Goal: Task Accomplishment & Management: Use online tool/utility

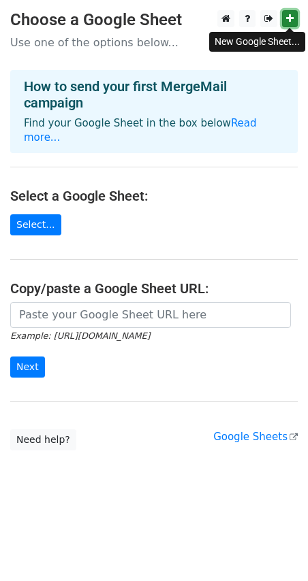
click at [291, 20] on icon at bounding box center [289, 19] width 7 height 10
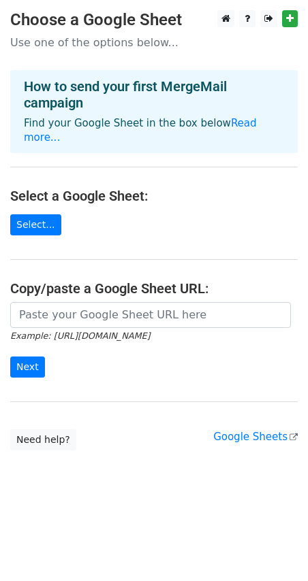
click at [76, 39] on p "Use one of the options below..." at bounding box center [153, 42] width 287 height 14
click at [31, 214] on link "Select..." at bounding box center [35, 224] width 51 height 21
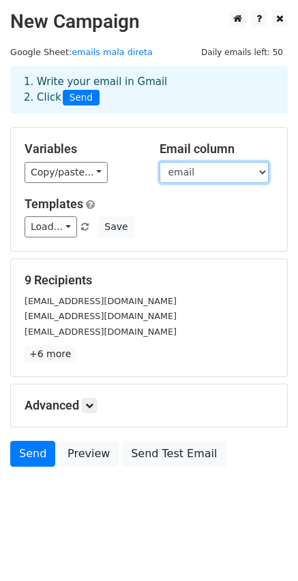
click at [259, 175] on select "nome cnpj email" at bounding box center [213, 172] width 109 height 21
click at [262, 175] on select "nome cnpj email" at bounding box center [213, 172] width 109 height 21
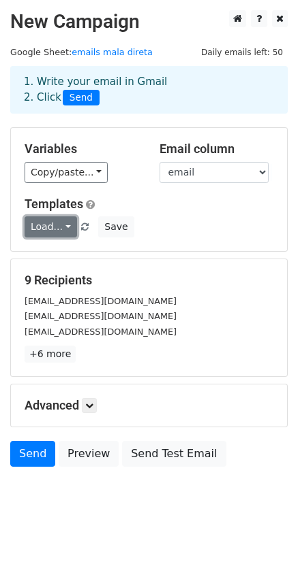
click at [66, 226] on link "Load..." at bounding box center [51, 226] width 52 height 21
click at [65, 227] on link "Load..." at bounding box center [51, 226] width 52 height 21
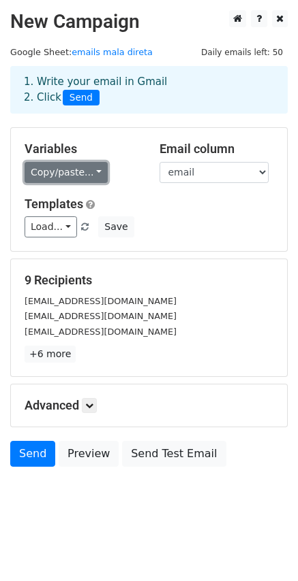
click at [73, 174] on link "Copy/paste..." at bounding box center [66, 172] width 83 height 21
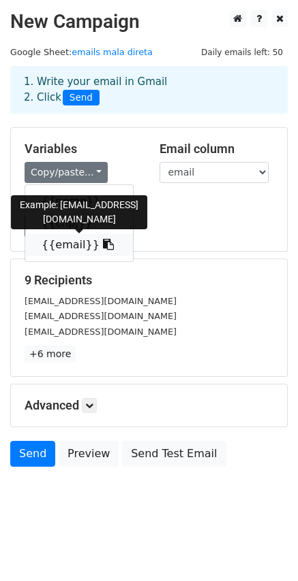
click at [103, 249] on icon at bounding box center [108, 244] width 11 height 11
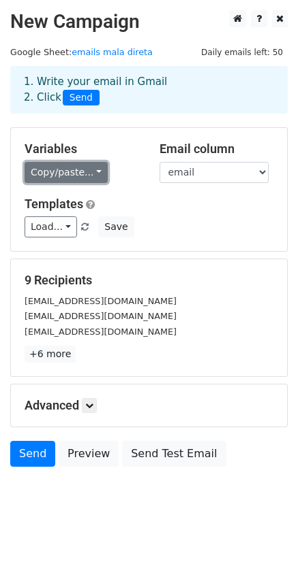
click at [90, 176] on link "Copy/paste..." at bounding box center [66, 172] width 83 height 21
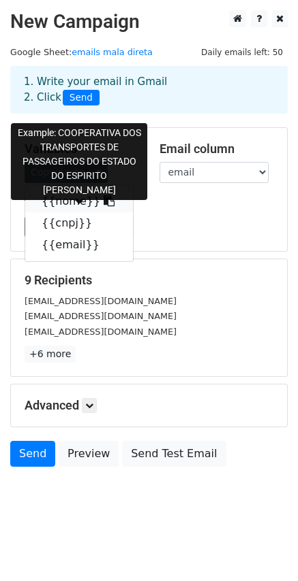
click at [103, 202] on icon at bounding box center [108, 200] width 11 height 11
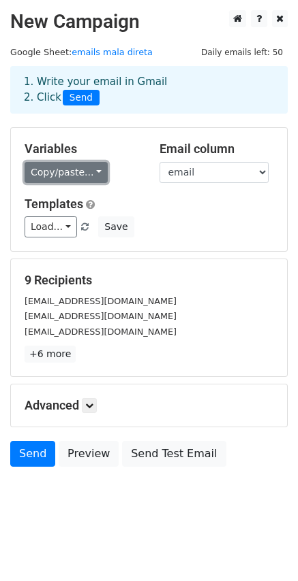
click at [93, 174] on link "Copy/paste..." at bounding box center [66, 172] width 83 height 21
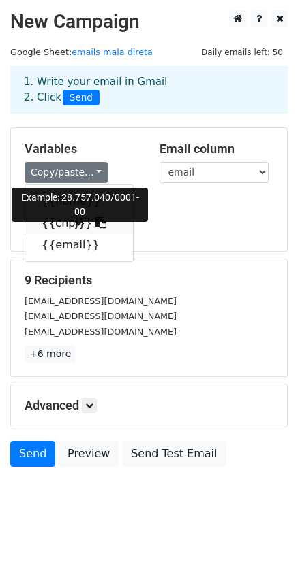
click at [56, 223] on link "{{cnpj}}" at bounding box center [79, 223] width 108 height 22
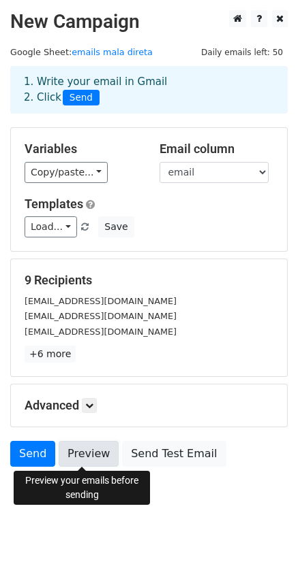
click at [90, 455] on link "Preview" at bounding box center [89, 454] width 60 height 26
click at [88, 463] on link "Preview" at bounding box center [89, 454] width 60 height 26
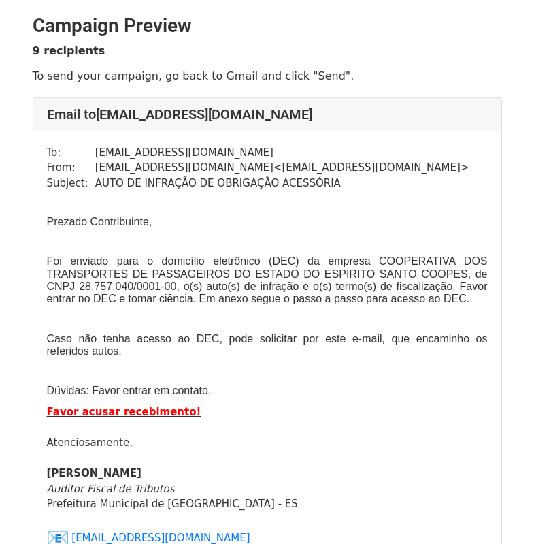
drag, startPoint x: 296, startPoint y: 461, endPoint x: 314, endPoint y: 231, distance: 230.8
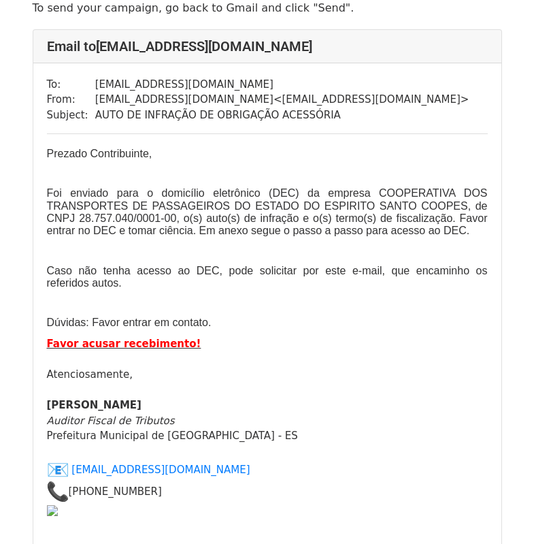
scroll to position [133, 0]
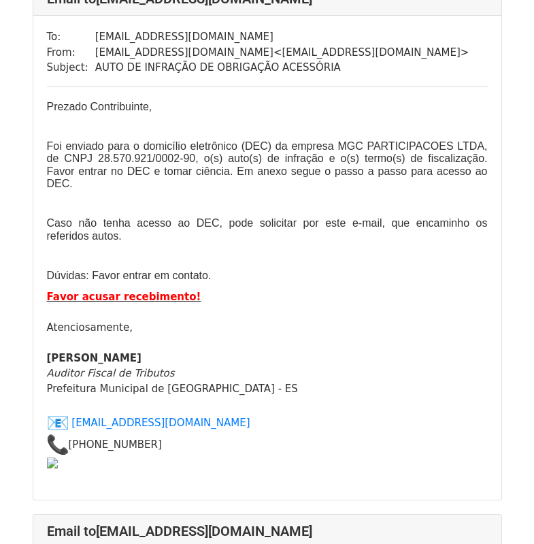
scroll to position [681, 0]
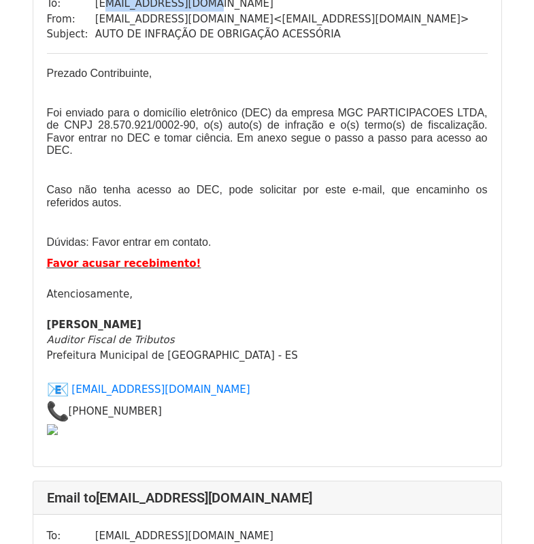
drag, startPoint x: 98, startPoint y: 57, endPoint x: 221, endPoint y: 61, distance: 123.3
click at [221, 12] on td "[EMAIL_ADDRESS][DOMAIN_NAME]" at bounding box center [282, 4] width 374 height 16
drag, startPoint x: 382, startPoint y: 169, endPoint x: 379, endPoint y: 180, distance: 12.1
click at [429, 156] on span "Foi enviado para o domicílio eletrônico (DEC) da empresa MGC PARTICIPACOES LTDA…" at bounding box center [267, 131] width 441 height 49
drag, startPoint x: 176, startPoint y: 184, endPoint x: 251, endPoint y: 184, distance: 74.9
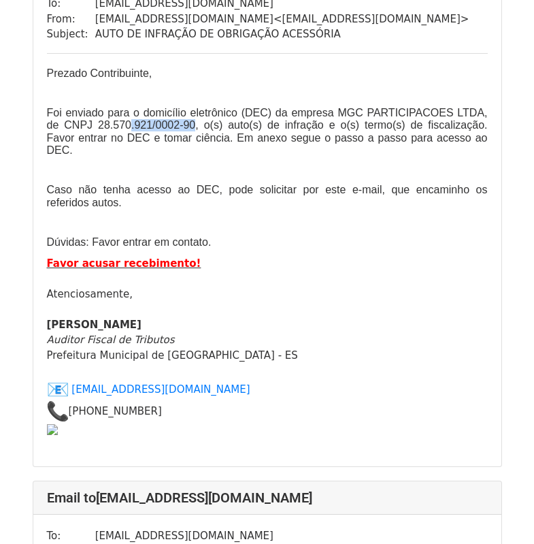
click at [251, 156] on span "Foi enviado para o domicílio eletrônico (DEC) da empresa MGC PARTICIPACOES LTDA…" at bounding box center [267, 131] width 441 height 49
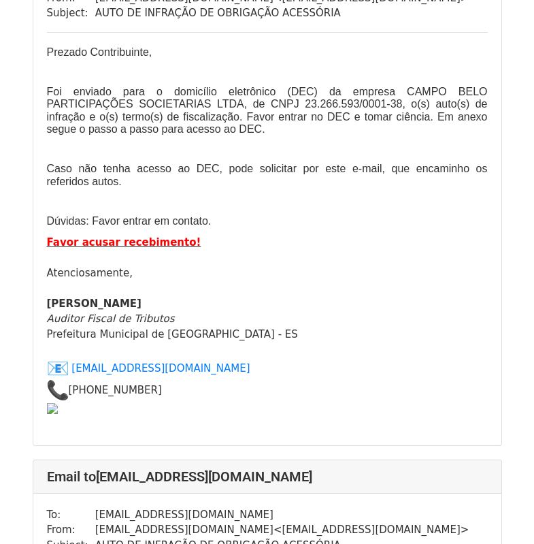
scroll to position [1838, 0]
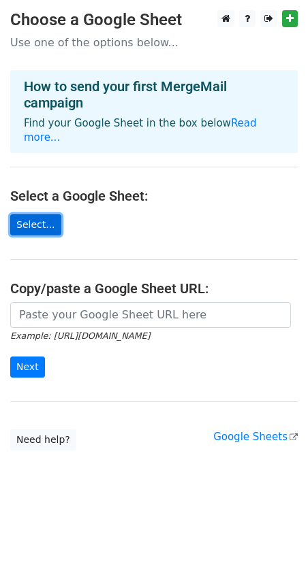
click at [44, 215] on link "Select..." at bounding box center [35, 224] width 51 height 21
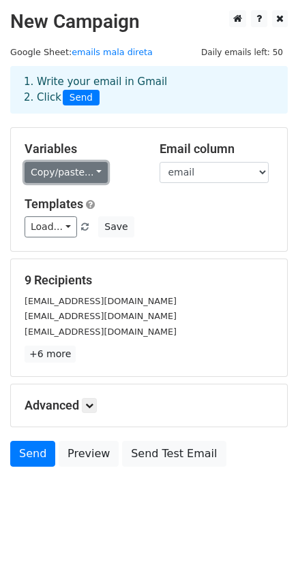
click at [92, 178] on link "Copy/paste..." at bounding box center [66, 172] width 83 height 21
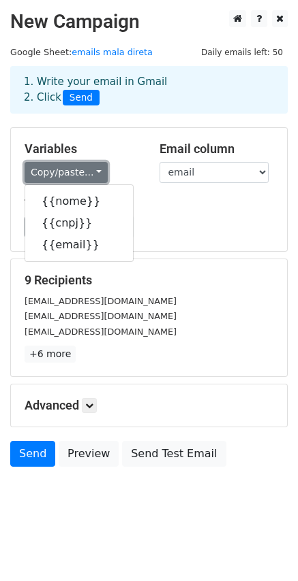
click at [93, 176] on link "Copy/paste..." at bounding box center [66, 172] width 83 height 21
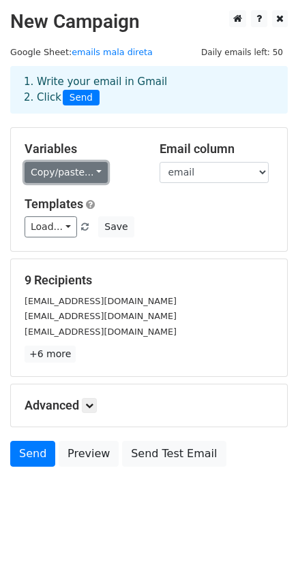
click at [97, 173] on link "Copy/paste..." at bounding box center [66, 172] width 83 height 21
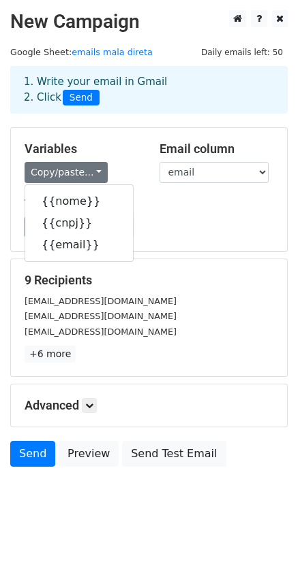
click at [182, 215] on div "Templates Load... No templates saved Save" at bounding box center [148, 218] width 269 height 42
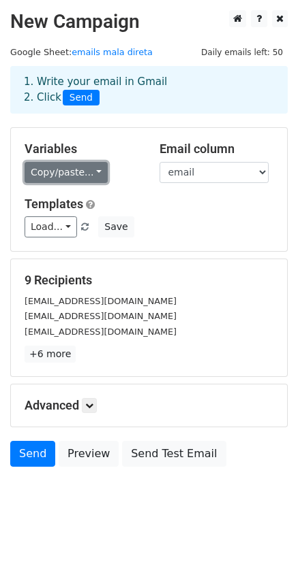
click at [95, 168] on link "Copy/paste..." at bounding box center [66, 172] width 83 height 21
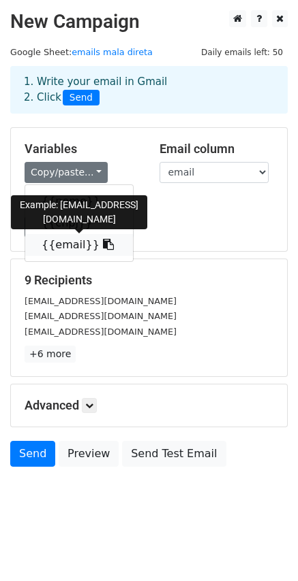
click at [103, 245] on icon at bounding box center [108, 244] width 11 height 11
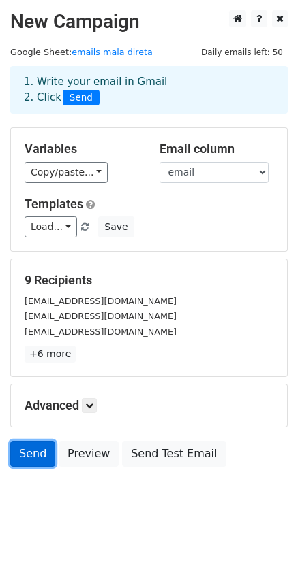
click at [29, 453] on link "Send" at bounding box center [32, 454] width 45 height 26
click at [42, 456] on link "Send" at bounding box center [32, 454] width 45 height 26
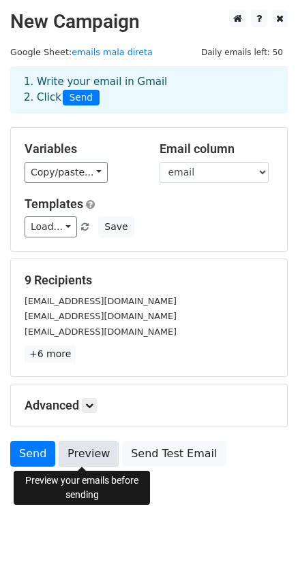
click at [83, 455] on link "Preview" at bounding box center [89, 454] width 60 height 26
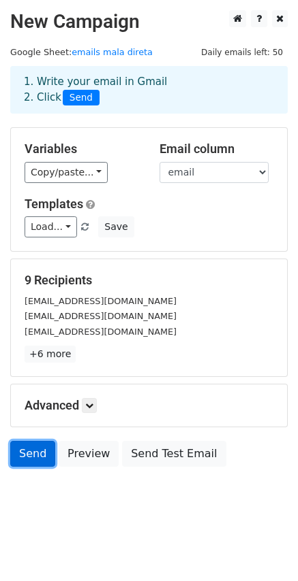
click at [28, 445] on link "Send" at bounding box center [32, 454] width 45 height 26
click at [76, 95] on span "Send" at bounding box center [81, 98] width 37 height 16
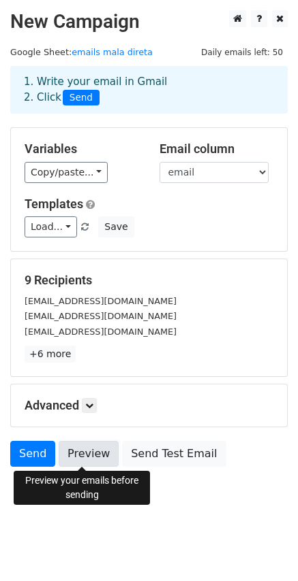
click at [72, 449] on link "Preview" at bounding box center [89, 454] width 60 height 26
click at [82, 453] on link "Preview" at bounding box center [89, 454] width 60 height 26
click at [206, 498] on body "New Campaign Daily emails left: 50 Google Sheet: emails mala direta 1. Write yo…" at bounding box center [149, 269] width 298 height 518
click at [84, 449] on link "Preview" at bounding box center [89, 454] width 60 height 26
click at [83, 451] on link "Preview" at bounding box center [89, 454] width 60 height 26
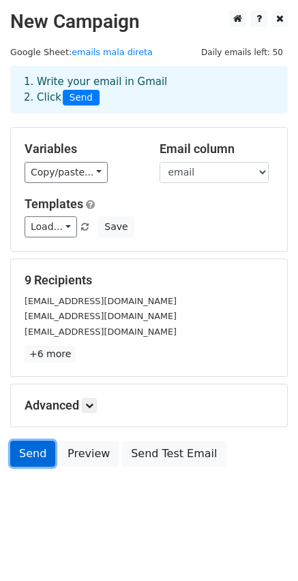
click at [32, 455] on link "Send" at bounding box center [32, 454] width 45 height 26
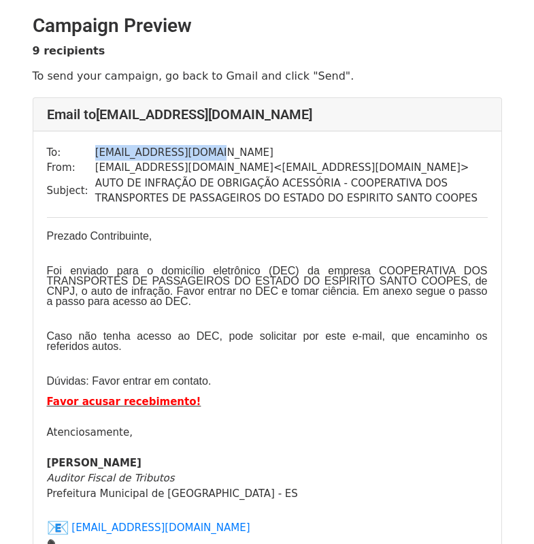
drag, startPoint x: 90, startPoint y: 150, endPoint x: 244, endPoint y: 152, distance: 153.9
click at [244, 152] on tr "To: admcoopes@hotmail.com" at bounding box center [267, 153] width 441 height 16
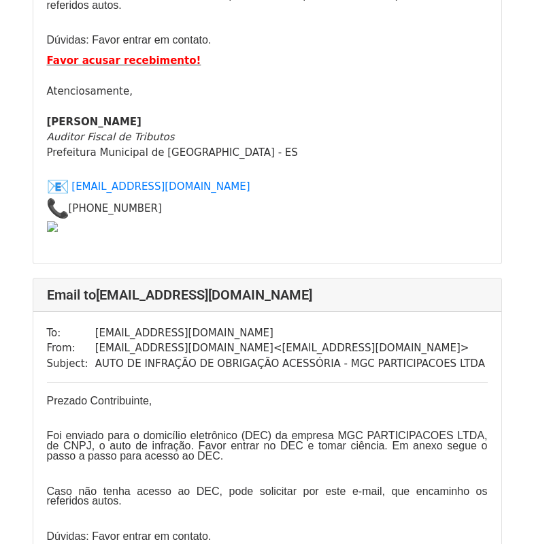
scroll to position [613, 0]
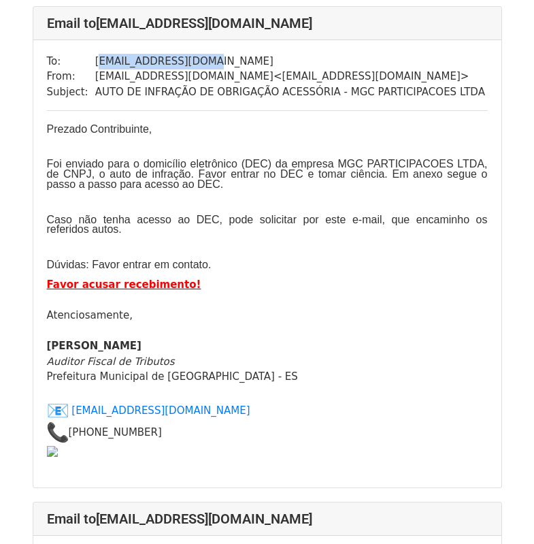
drag, startPoint x: 161, startPoint y: 97, endPoint x: 290, endPoint y: 148, distance: 138.7
click at [301, 69] on td "FISCAL@GRUPONORI.COM" at bounding box center [290, 62] width 390 height 16
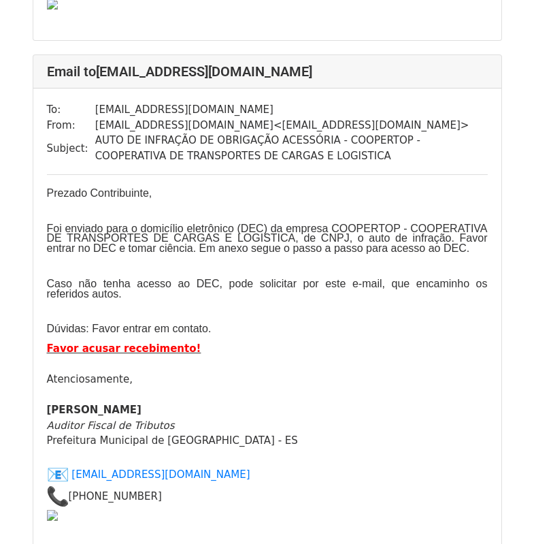
scroll to position [953, 0]
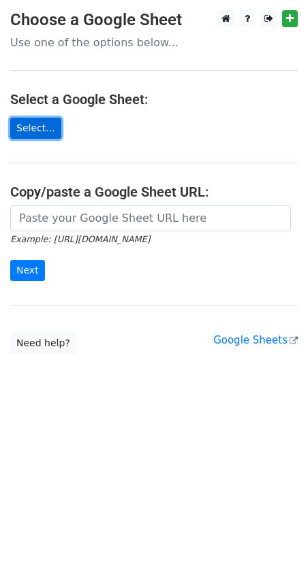
click at [34, 135] on link "Select..." at bounding box center [35, 128] width 51 height 21
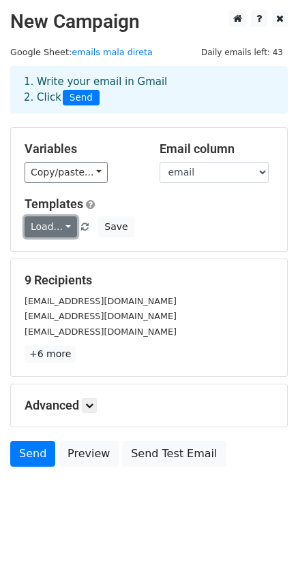
click at [65, 227] on link "Load..." at bounding box center [51, 226] width 52 height 21
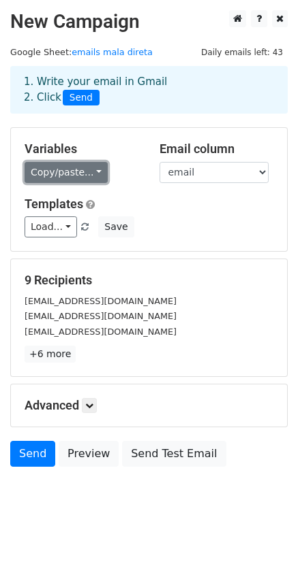
click at [97, 171] on link "Copy/paste..." at bounding box center [66, 172] width 83 height 21
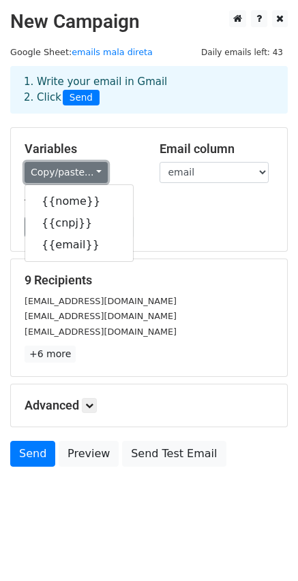
click at [97, 171] on link "Copy/paste..." at bounding box center [66, 172] width 83 height 21
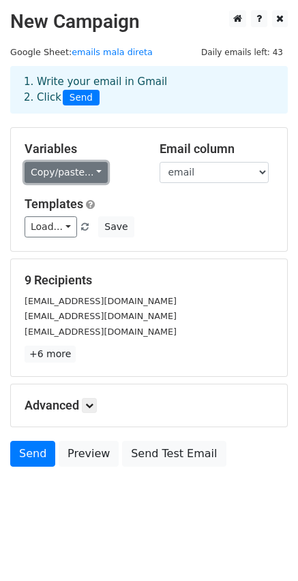
click at [95, 169] on link "Copy/paste..." at bounding box center [66, 172] width 83 height 21
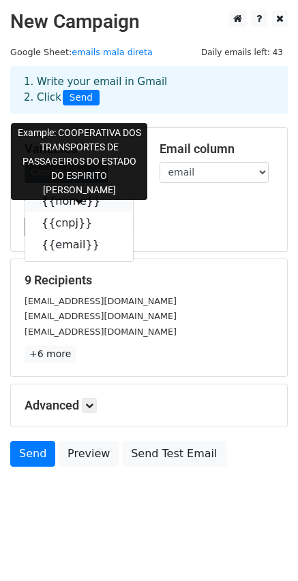
click at [58, 202] on link "{{nome}}" at bounding box center [79, 202] width 108 height 22
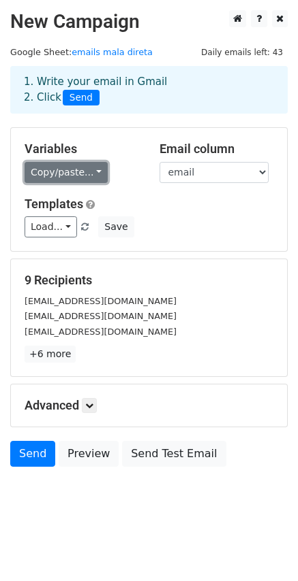
click at [91, 166] on link "Copy/paste..." at bounding box center [66, 172] width 83 height 21
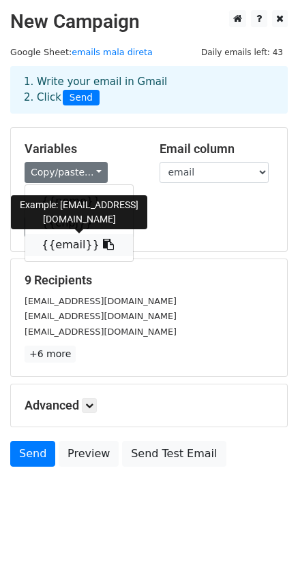
click at [65, 244] on link "{{email}}" at bounding box center [79, 245] width 108 height 22
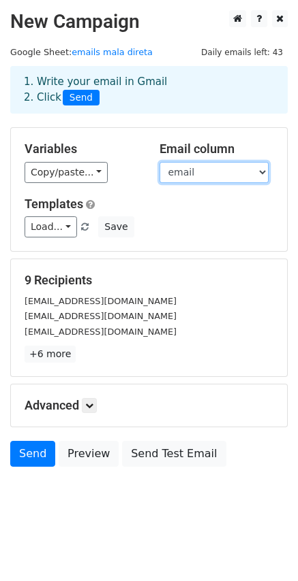
click at [209, 172] on select "nome cnpj email" at bounding box center [213, 172] width 109 height 21
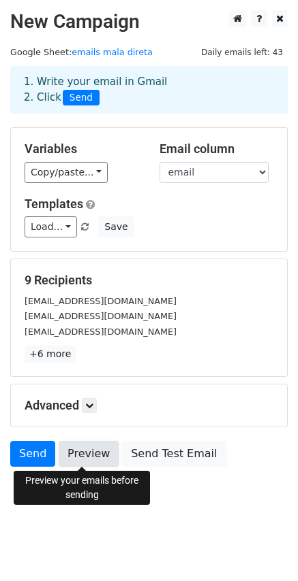
click at [78, 455] on link "Preview" at bounding box center [89, 454] width 60 height 26
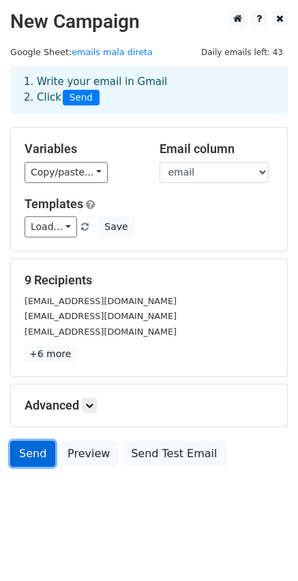
click at [24, 455] on link "Send" at bounding box center [32, 454] width 45 height 26
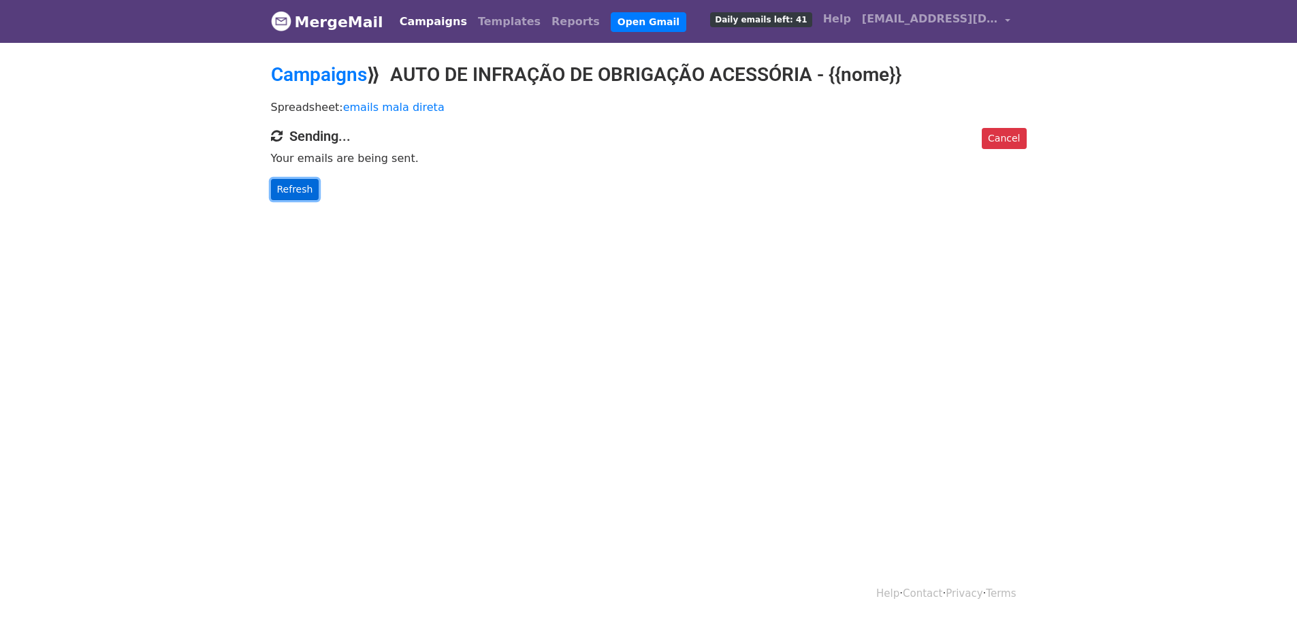
click at [301, 184] on link "Refresh" at bounding box center [295, 189] width 48 height 21
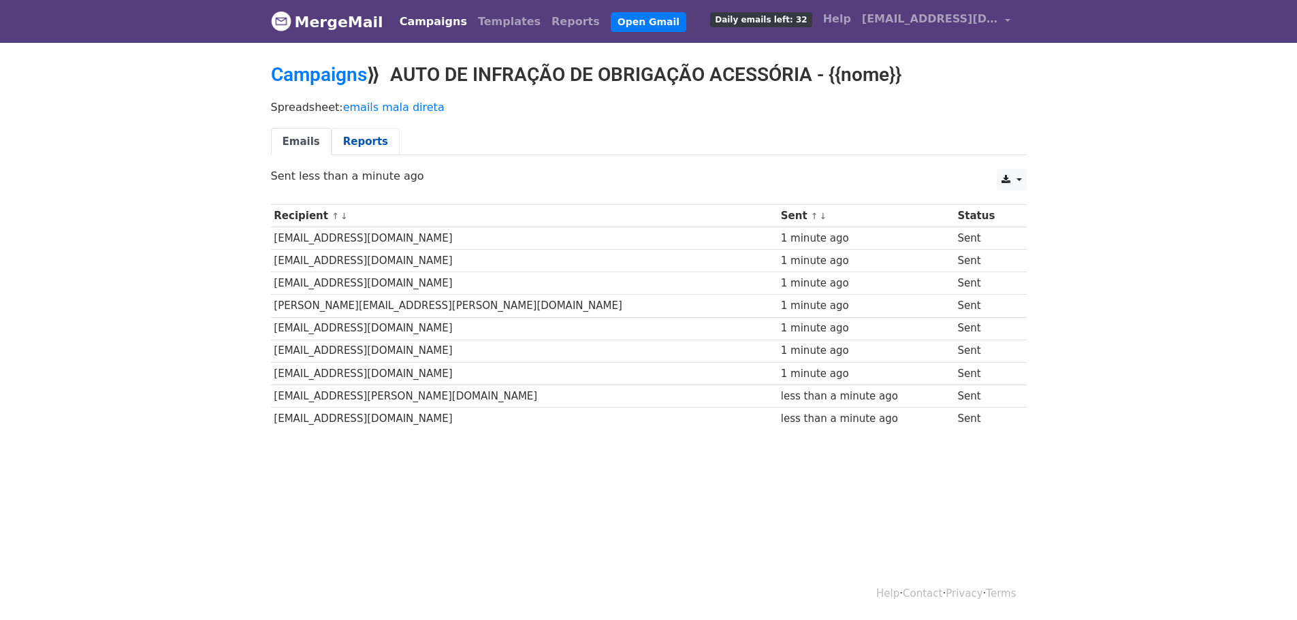
click at [369, 144] on link "Reports" at bounding box center [366, 142] width 68 height 28
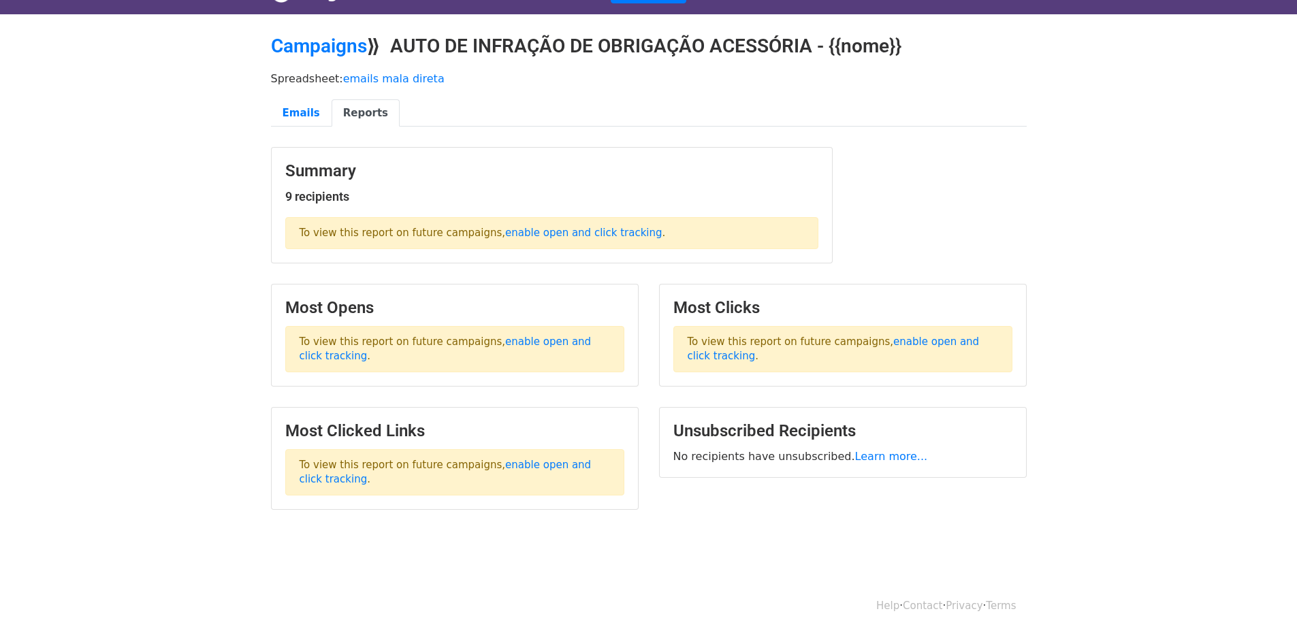
scroll to position [42, 0]
